Goal: Unclear: Browse casually

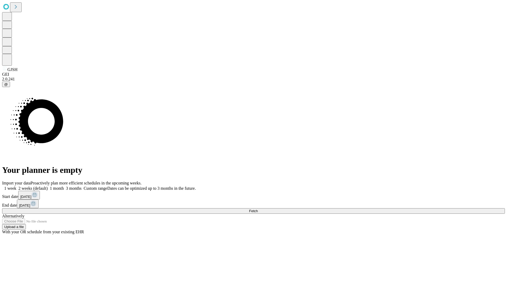
click at [258, 209] on span "Fetch" at bounding box center [253, 211] width 9 height 4
